Goal: Browse casually

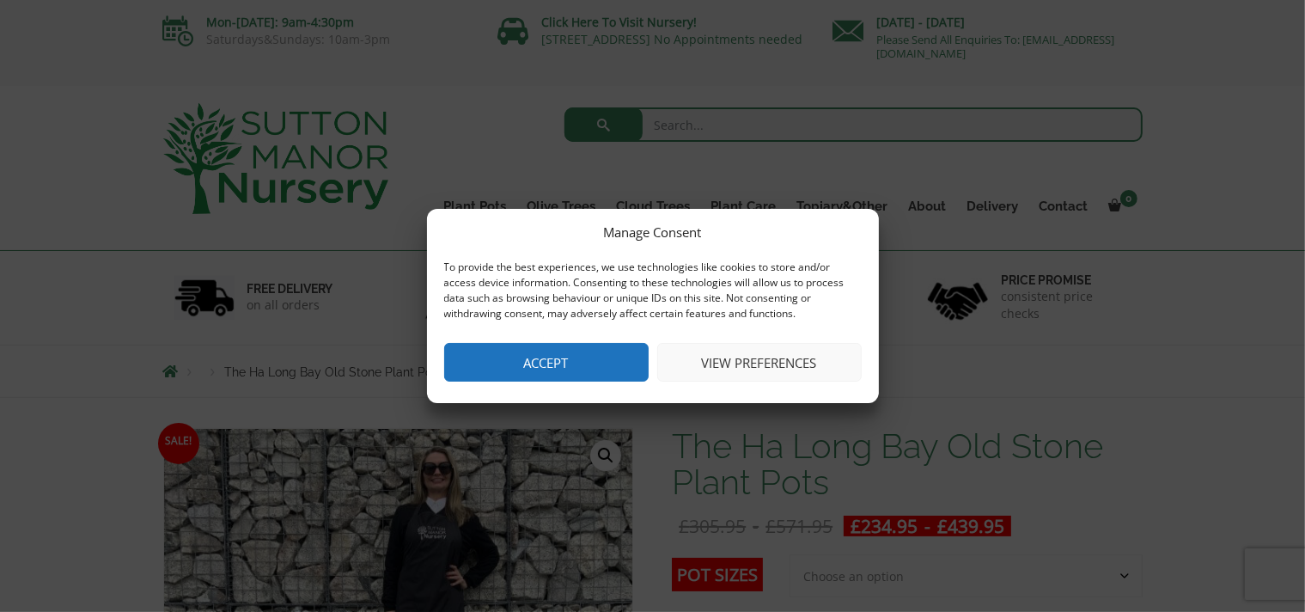
click at [784, 370] on button "View preferences" at bounding box center [759, 362] width 204 height 39
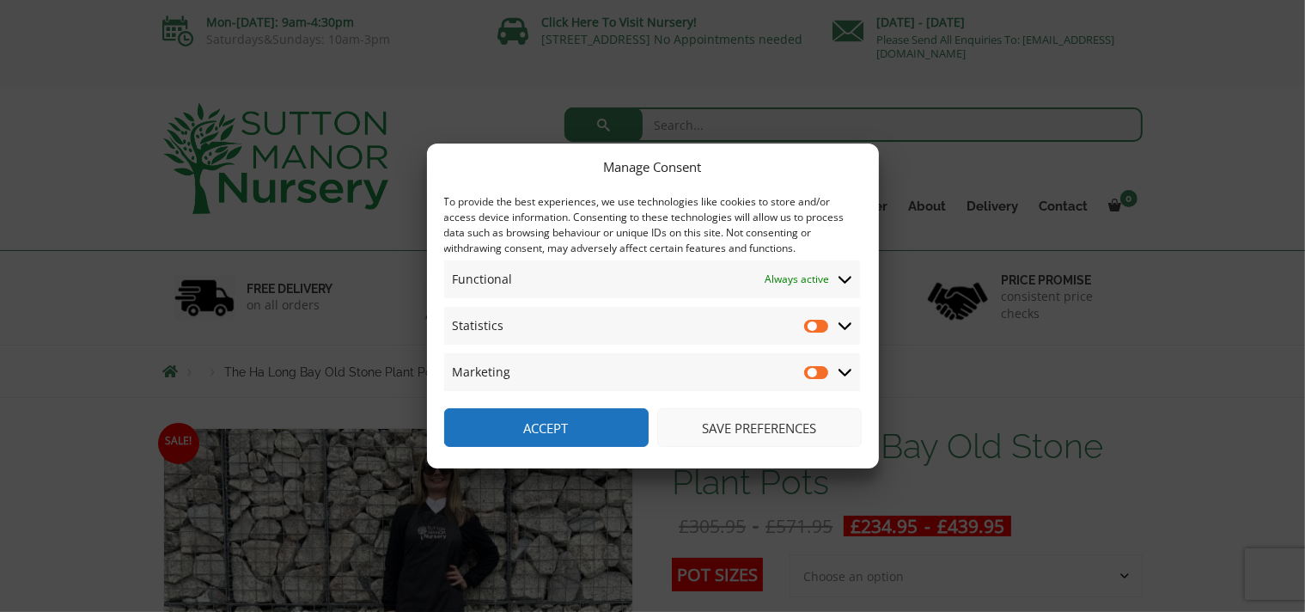
click at [839, 322] on icon at bounding box center [846, 325] width 14 height 15
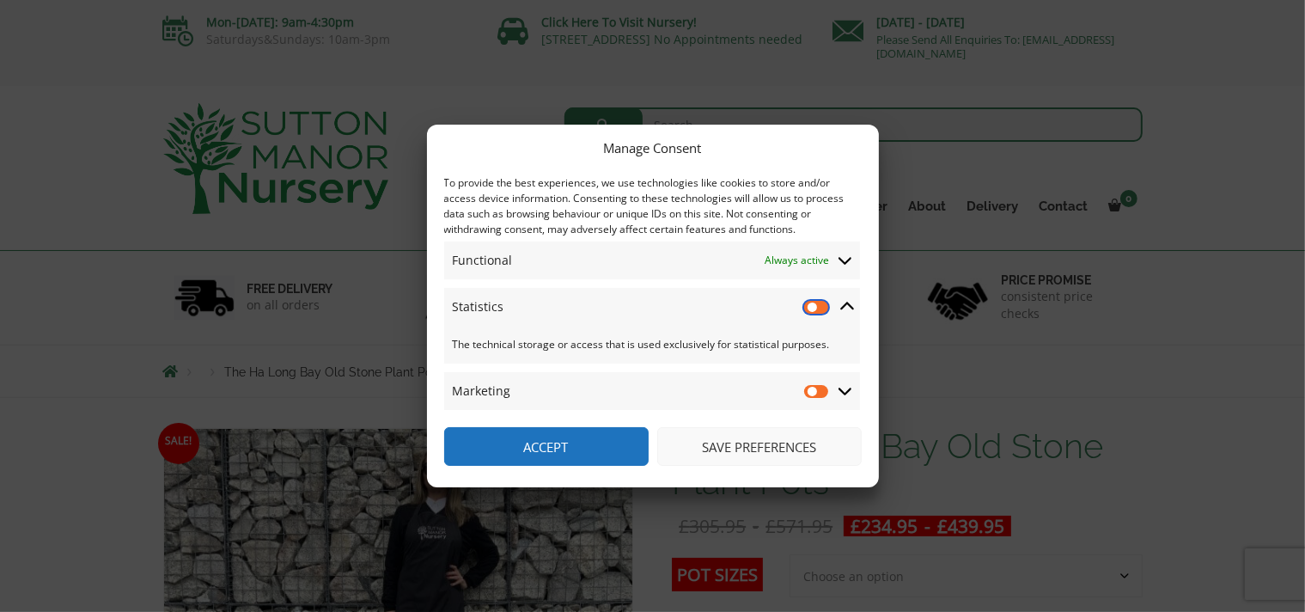
click at [816, 311] on input "Statistics" at bounding box center [817, 306] width 26 height 17
click at [816, 304] on input "Statistics" at bounding box center [817, 306] width 26 height 17
checkbox input "false"
click at [815, 395] on input "Marketing" at bounding box center [817, 390] width 26 height 17
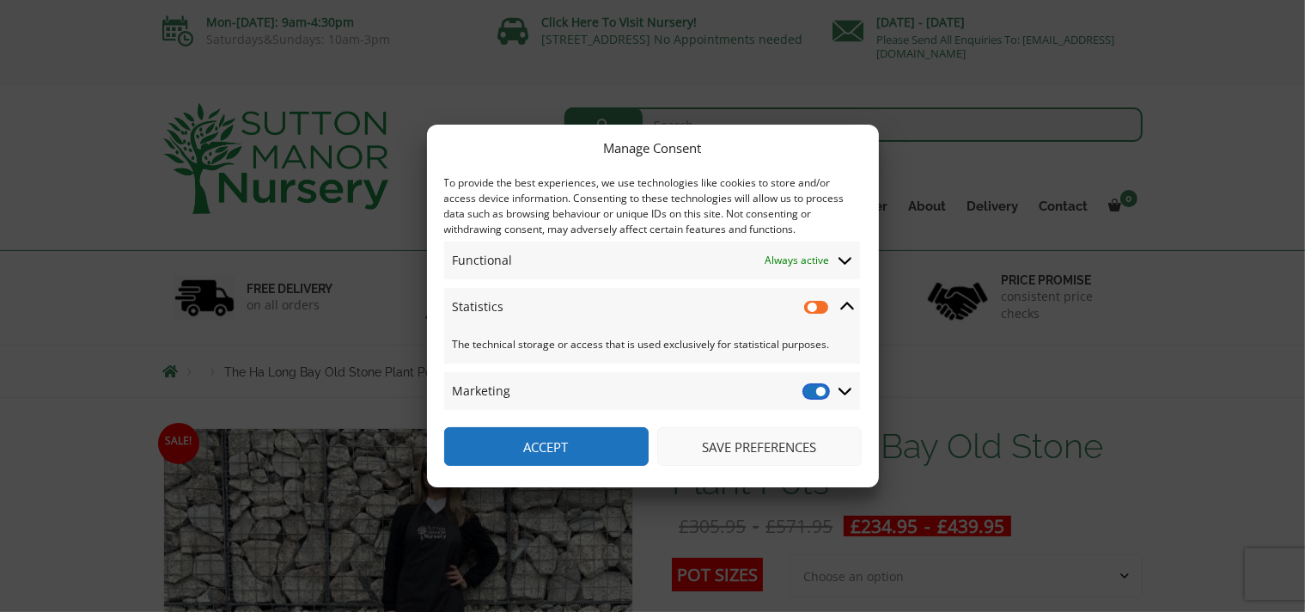
checkbox input "false"
click at [580, 443] on button "Accept" at bounding box center [546, 446] width 204 height 39
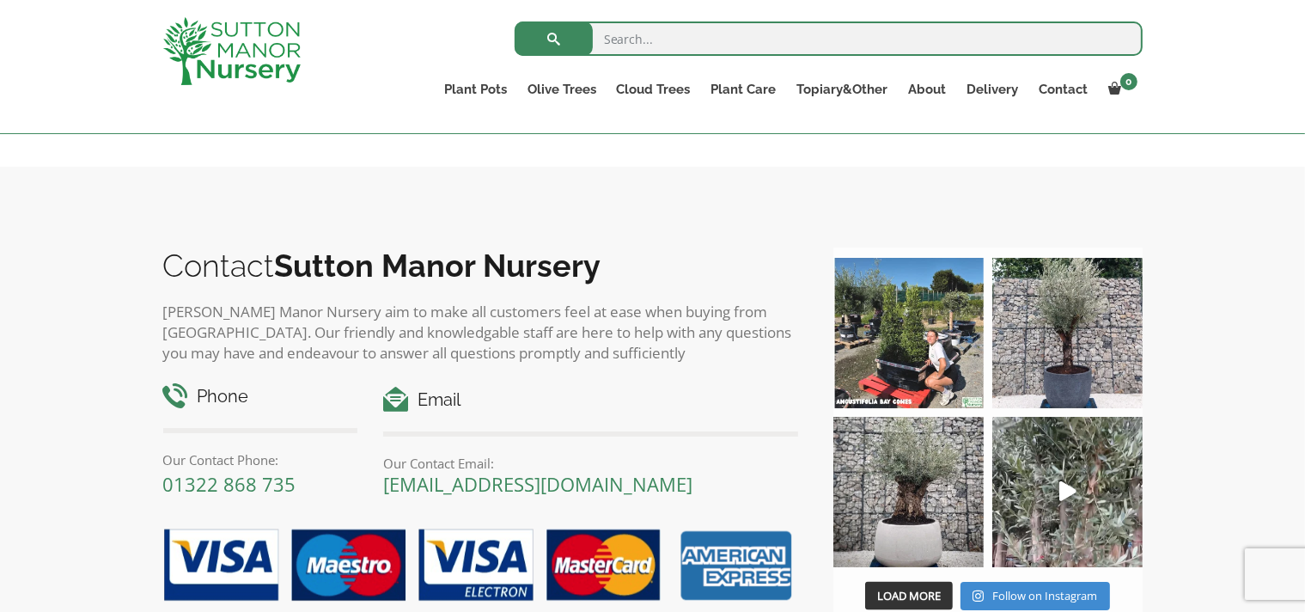
scroll to position [2461, 0]
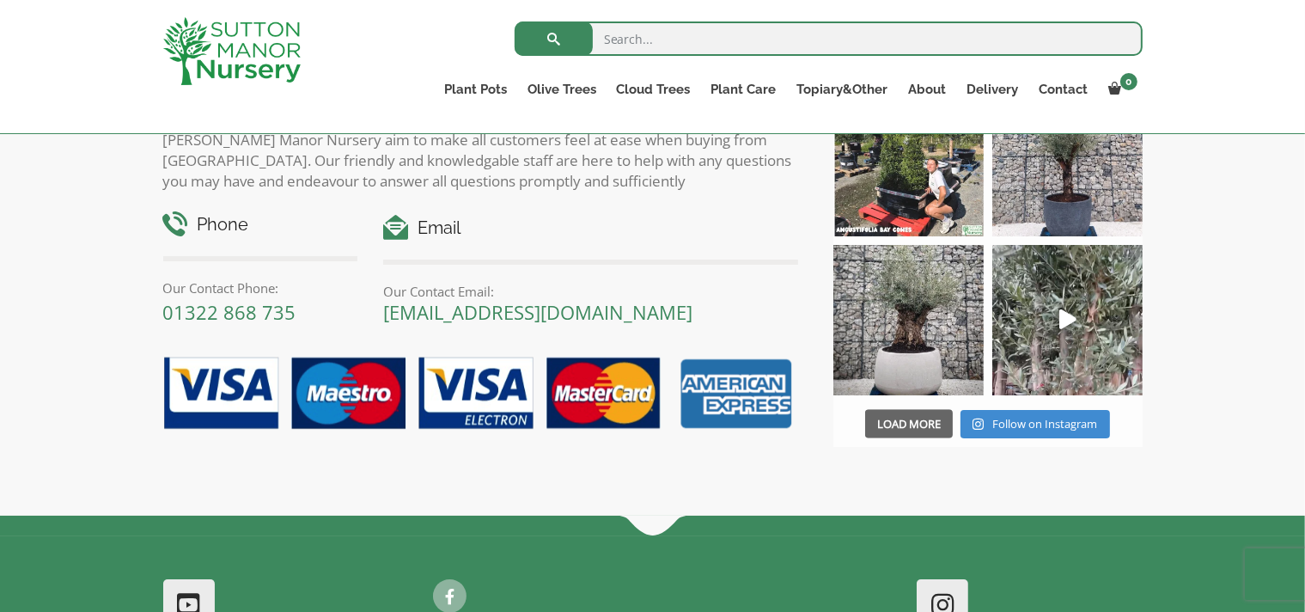
click at [932, 436] on button "Load More" at bounding box center [909, 424] width 88 height 29
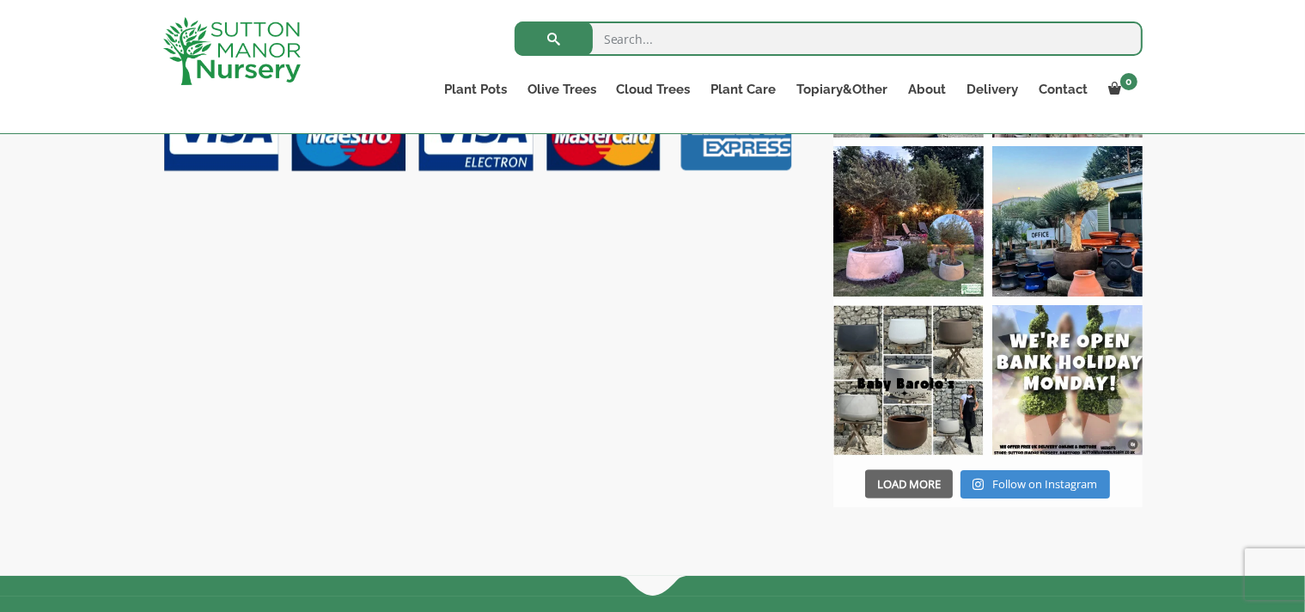
scroll to position [2804, 0]
